Goal: Information Seeking & Learning: Learn about a topic

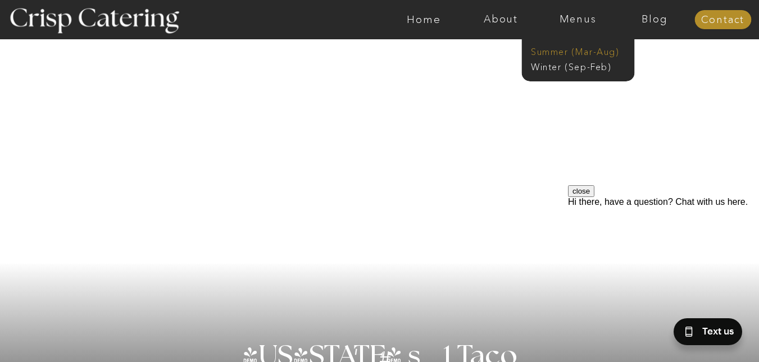
click at [548, 51] on nav "Summer (Mar-Aug)" at bounding box center [581, 51] width 101 height 11
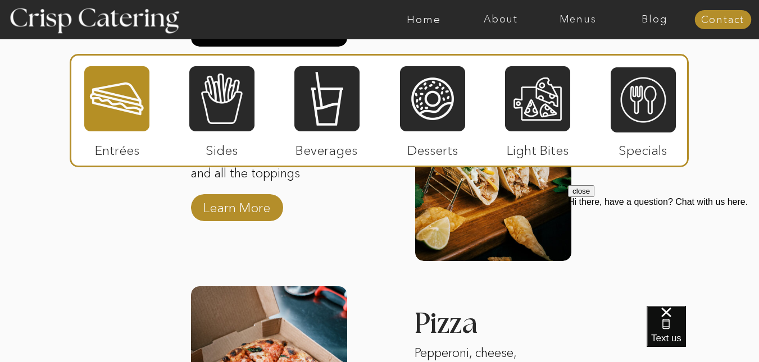
scroll to position [1409, 0]
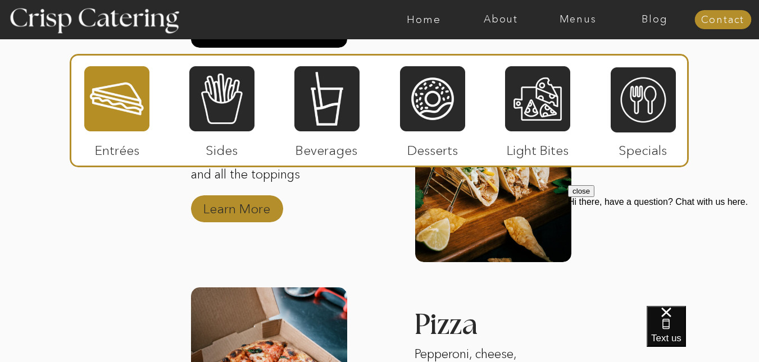
click at [247, 205] on p "Learn More" at bounding box center [236, 206] width 75 height 33
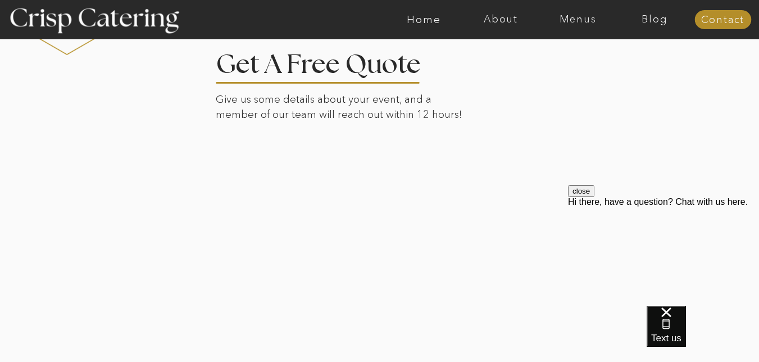
scroll to position [1206, 0]
